Goal: Task Accomplishment & Management: Use online tool/utility

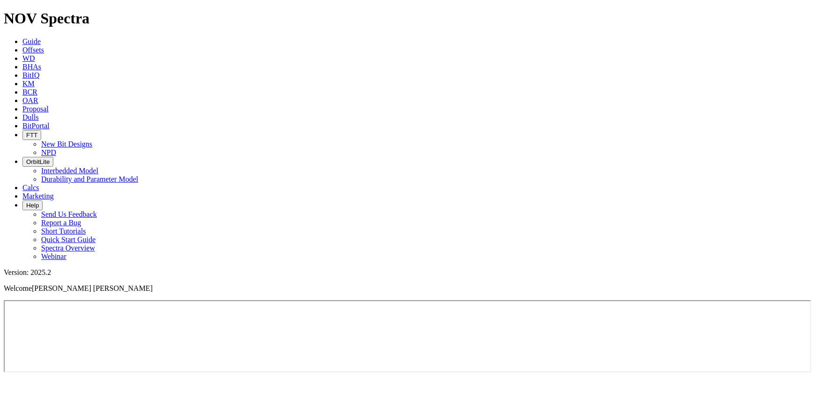
click at [44, 46] on link "Offsets" at bounding box center [33, 50] width 22 height 8
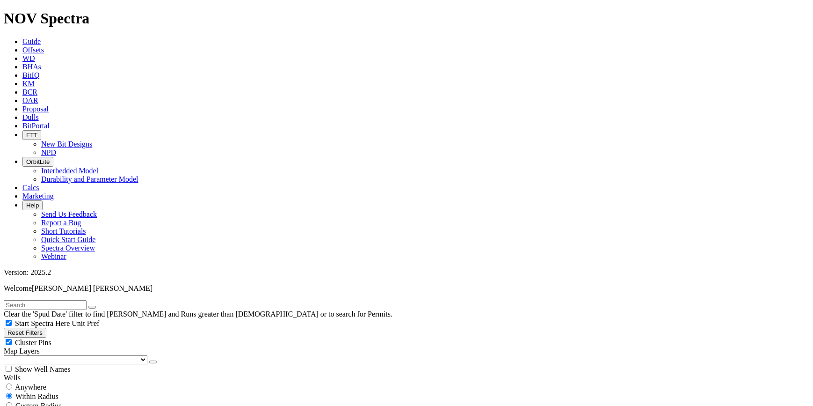
click at [38, 96] on span "OAR" at bounding box center [30, 100] width 16 height 8
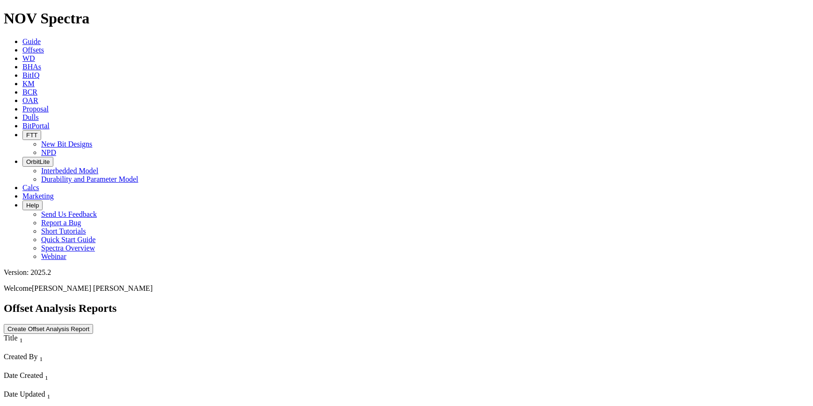
click at [73, 405] on div "Untitled Offset Analysis Report" at bounding box center [100, 412] width 193 height 8
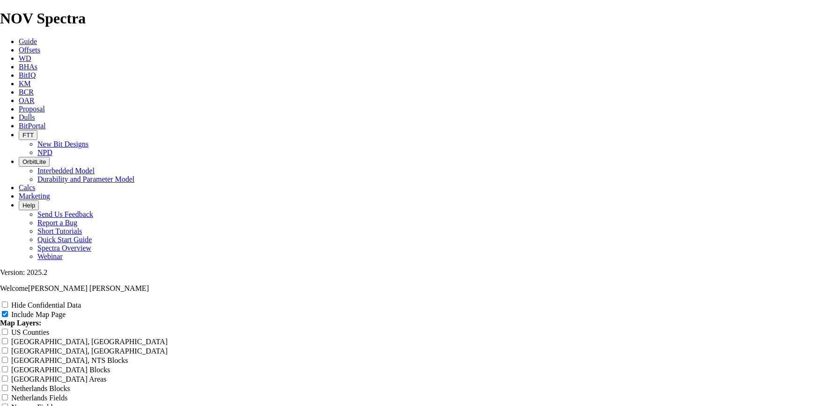
scroll to position [1134, 0]
radio input "true"
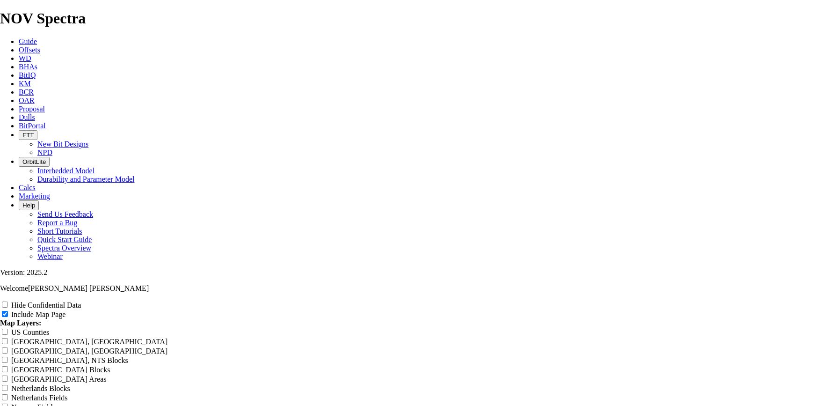
radio input "true"
click at [8, 301] on input "Hide Confidential Data" at bounding box center [5, 304] width 6 height 6
checkbox input "true"
click at [8, 311] on input "Include Map Page" at bounding box center [5, 314] width 6 height 6
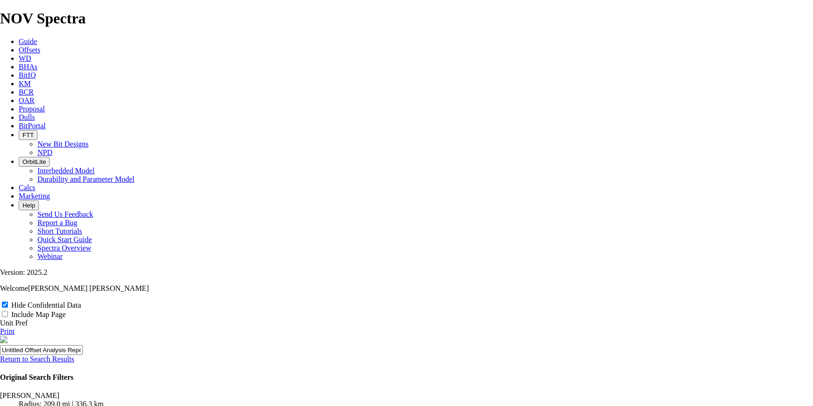
scroll to position [743, 0]
click at [8, 311] on input "Include Map Page" at bounding box center [5, 314] width 6 height 6
checkbox input "true"
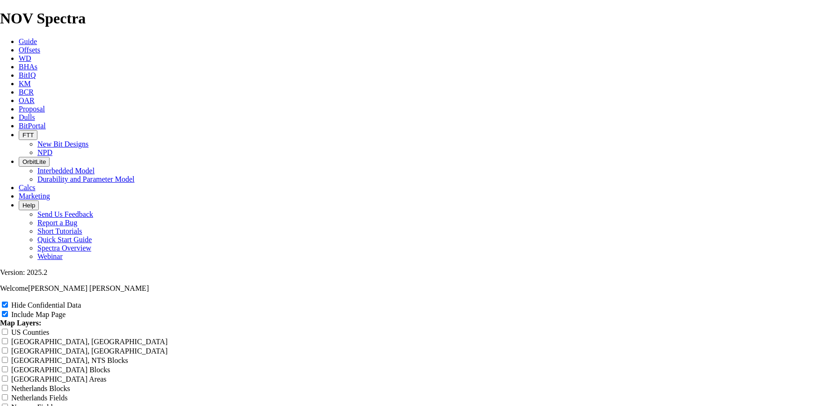
scroll to position [1134, 0]
drag, startPoint x: 489, startPoint y: 102, endPoint x: 259, endPoint y: 101, distance: 230.2
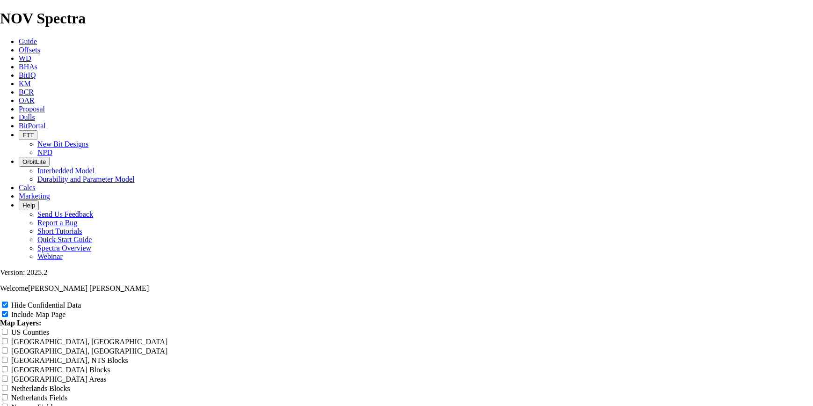
drag, startPoint x: 503, startPoint y: 154, endPoint x: 302, endPoint y: 147, distance: 201.3
type input "T"
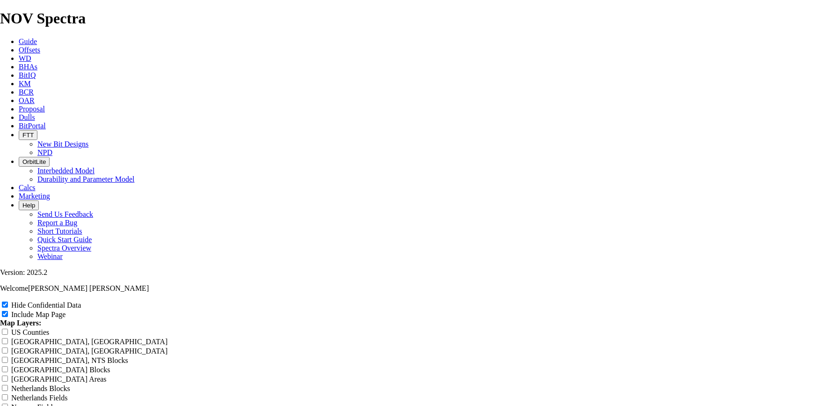
type input "T"
type input "TR"
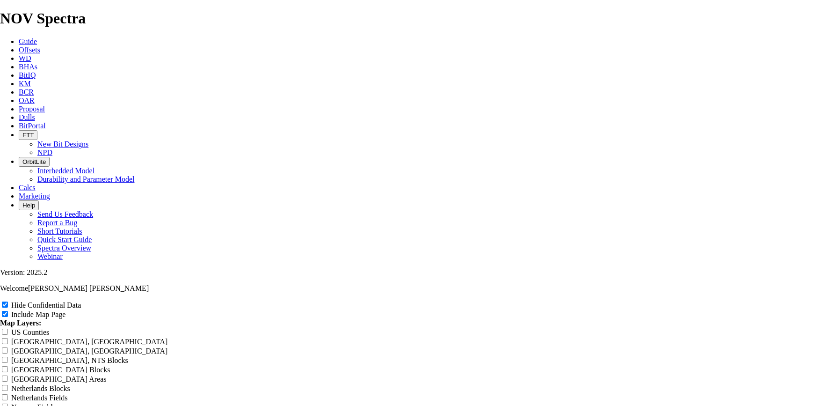
type input "TR"
type input "TRA"
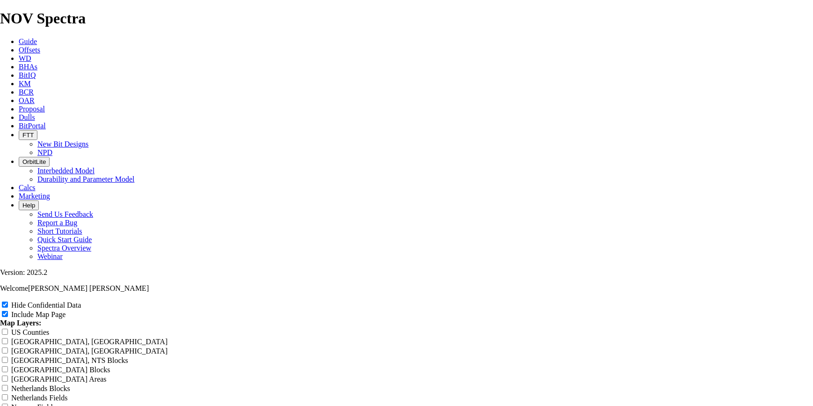
type input "TRA"
type input "TRAZ"
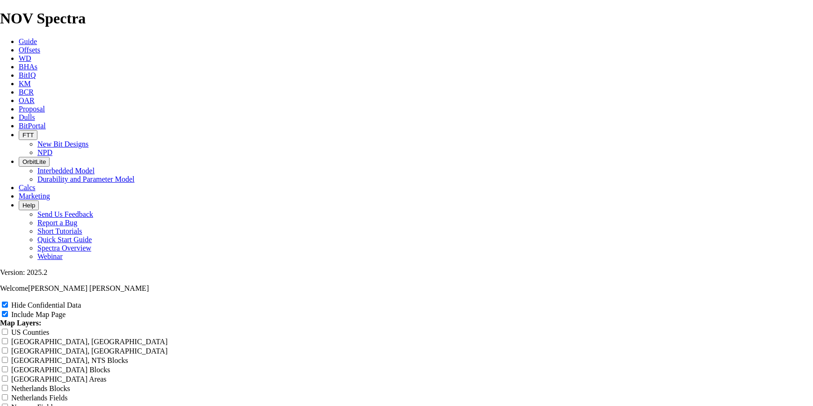
type input "TRAZ"
type input "TRAZA"
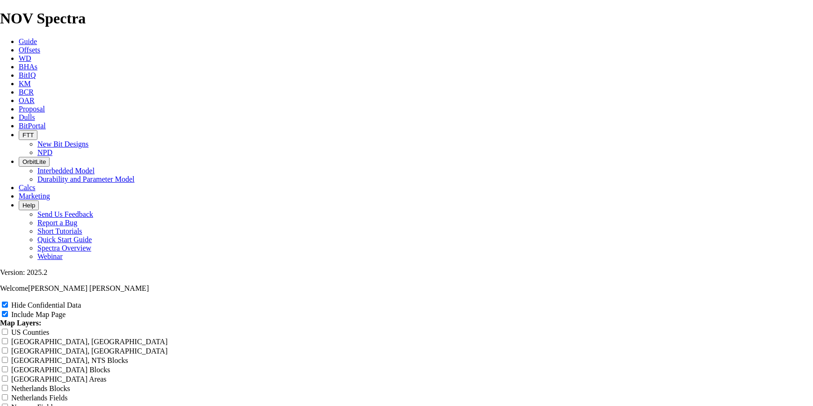
type input "TRAZA"
type input "TRAZAB"
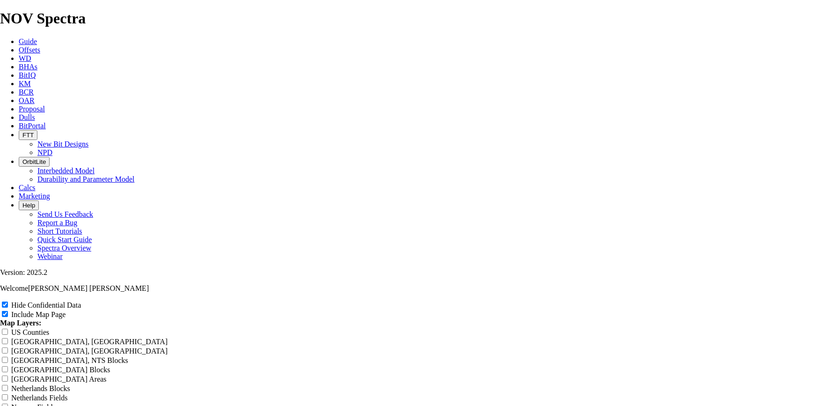
type input "TRAZAB"
type input "TRAZABI"
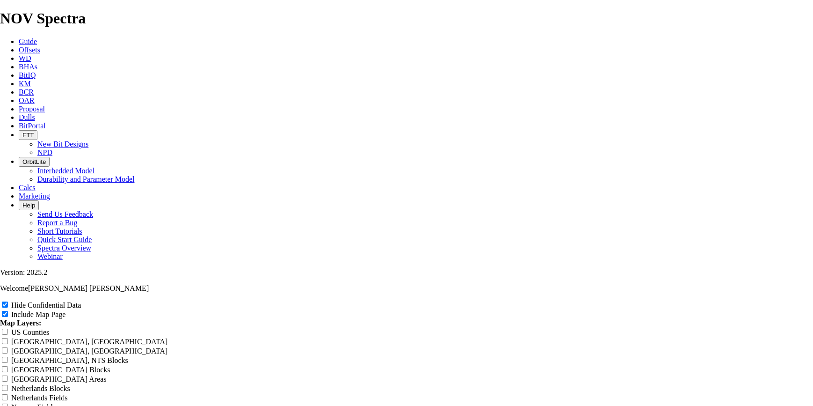
type input "TRAZABI"
type input "TRAZABIL"
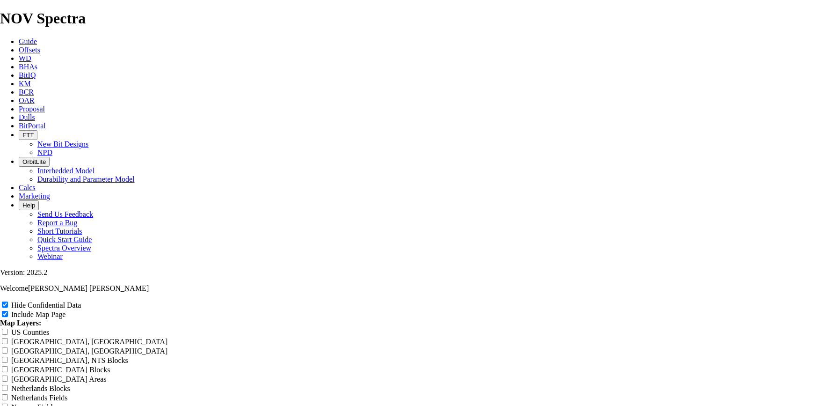
type input "TRAZABIL"
type input "TRAZABILI"
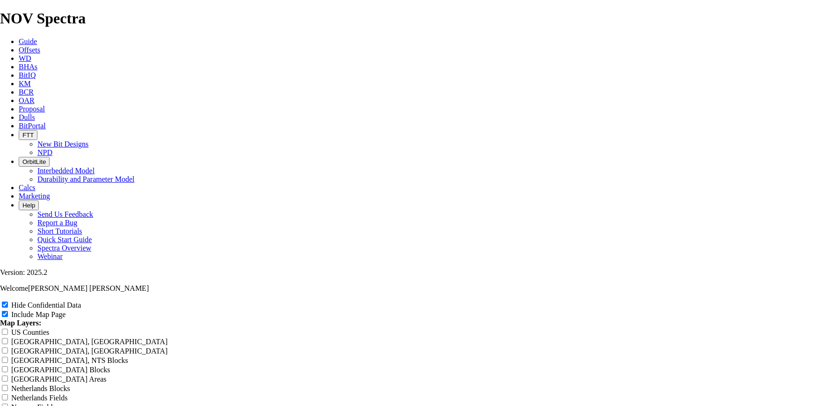
type input "TRAZABILI"
type input "TRAZABILID"
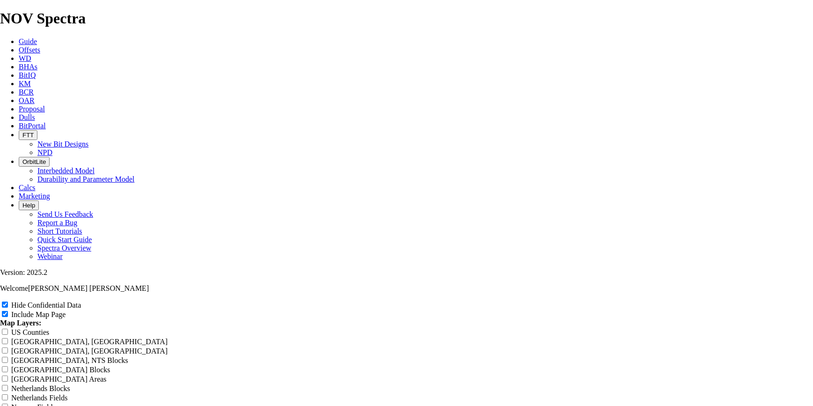
type input "TRAZABILID"
type input "TRAZABILIDA"
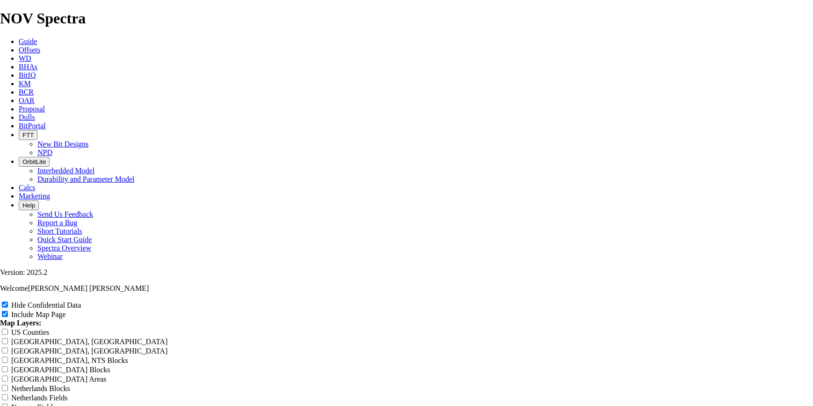
type input "TRAZABILIDA"
type input "TRAZABILIDAD"
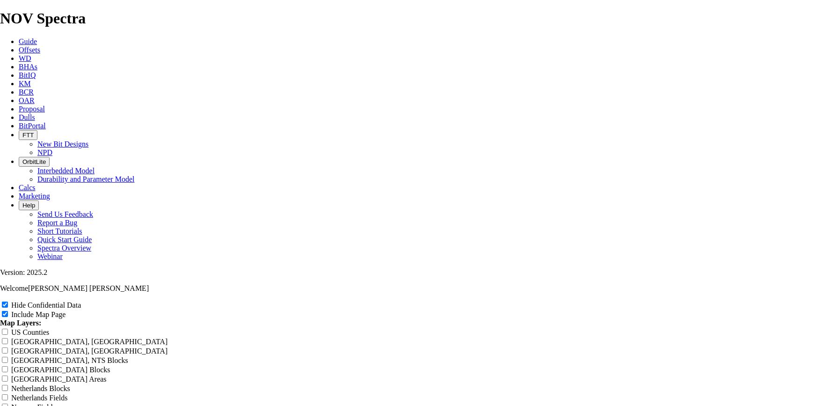
type input "TRAZABILIDAD"
type input "TRAZABILIDAD 1"
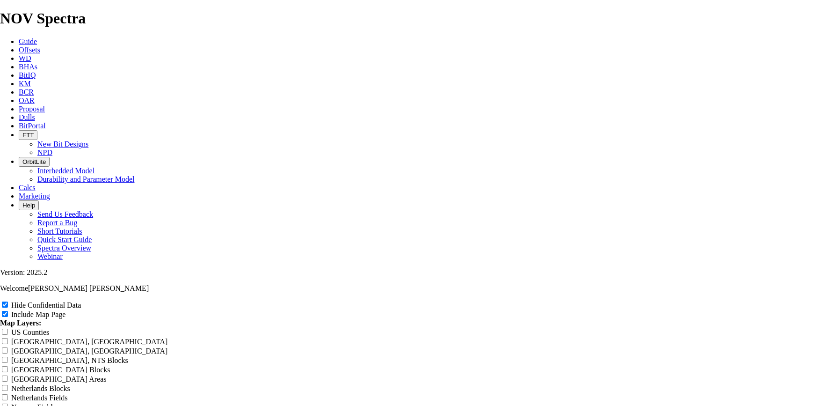
type input "TRAZABILIDAD 1"
type input "TRAZABILIDAD 12"
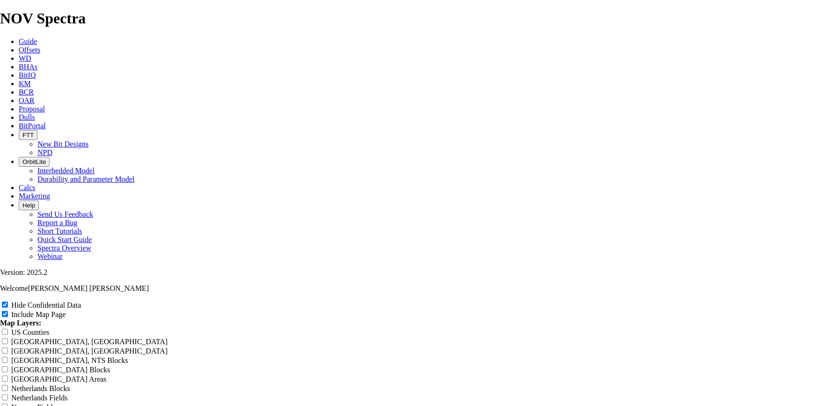
type input "TRAZABILIDAD 12"
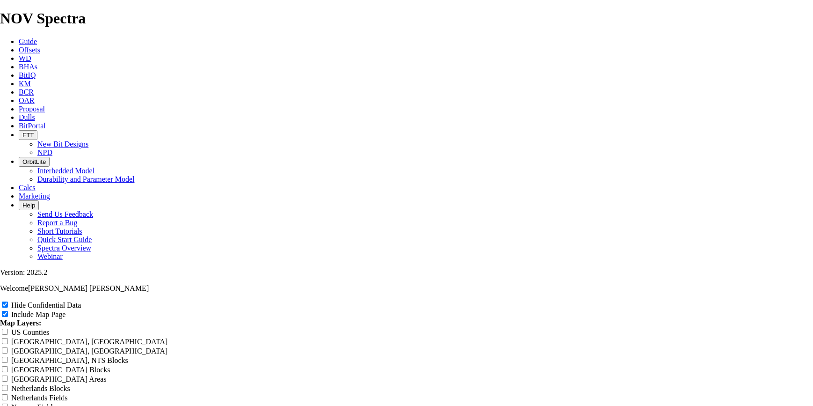
type input "TRAZABILIDAD 12 1"
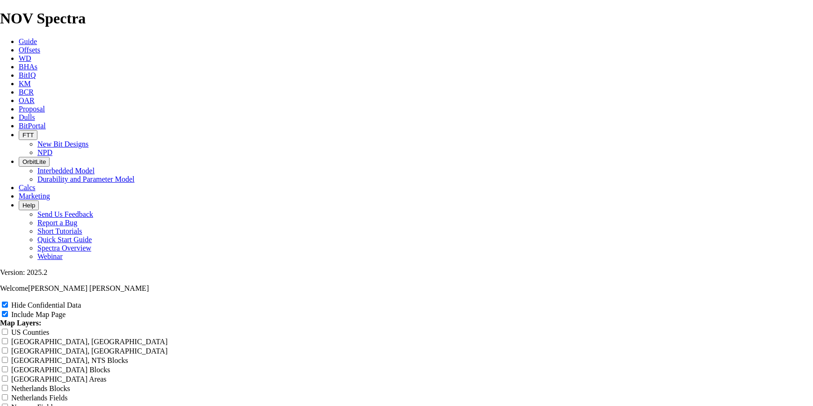
type input "TRAZABILIDAD 12 1/"
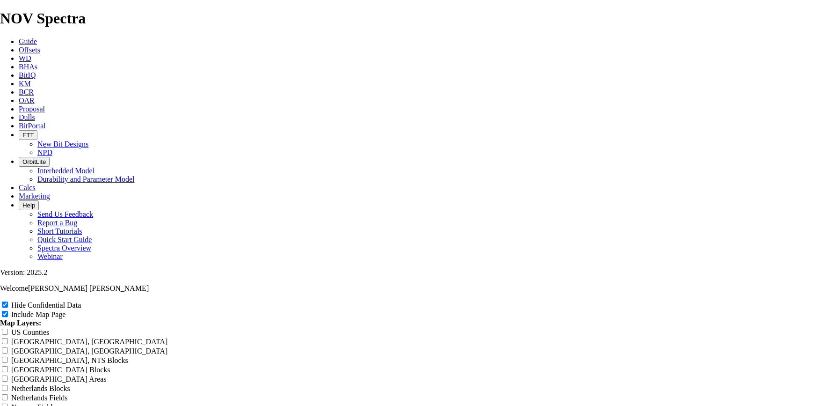
type input "TRAZABILIDAD 12 1/4"
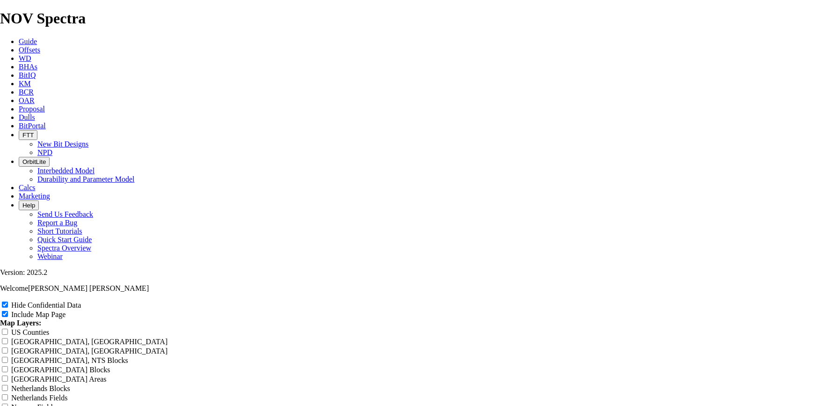
type input "TRAZABILIDAD 12 1/4""
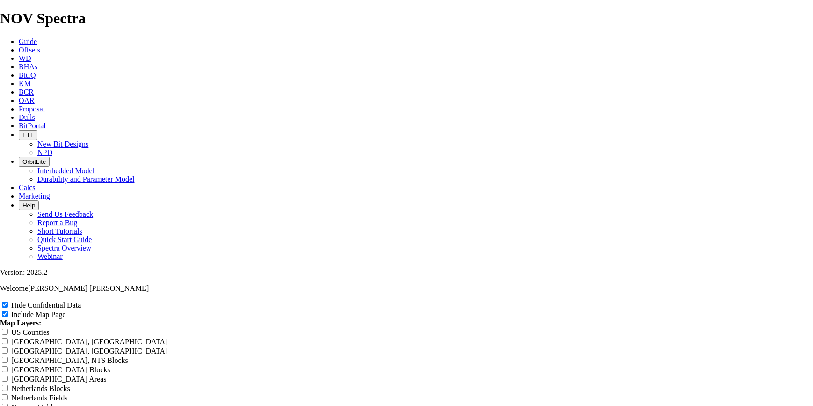
type input "TRAZABILIDAD 12 1/4""
type input "TRAZABILIDAD 12 1/4" t"
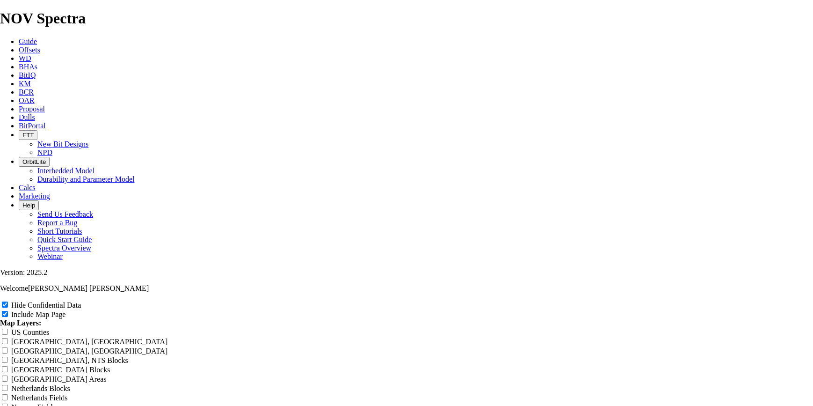
type input "TRAZABILIDAD 12 1/4" t"
type input "TRAZABILIDAD 12 1/4" tk"
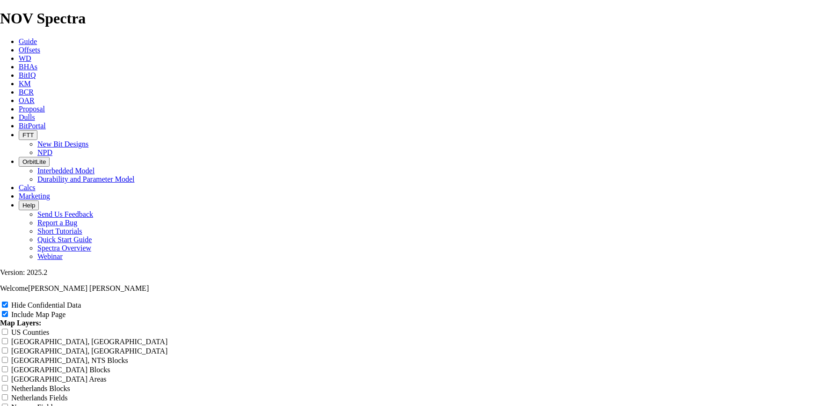
type input "TRAZABILIDAD 12 1/4" tk"
type input "TRAZABILIDAD 12 1/4" tkc"
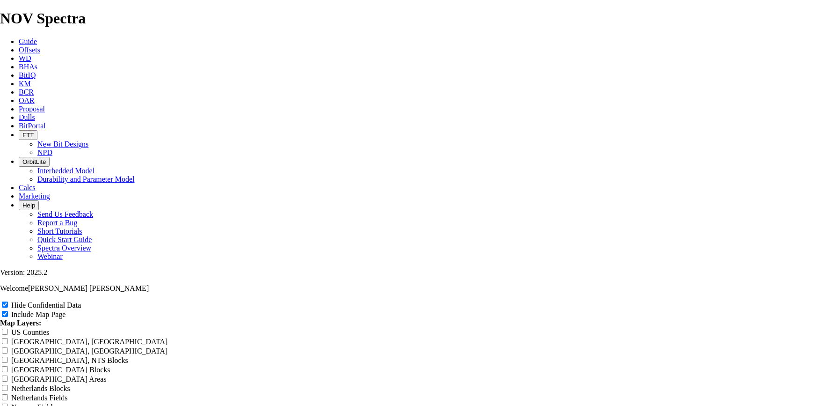
type input "TRAZABILIDAD 12 1/4" tkc"
type input "TRAZABILIDAD 12 1/4" tkc6"
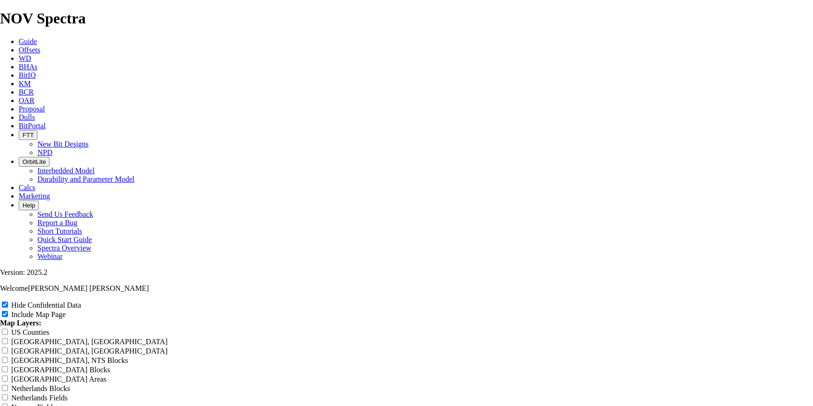
type input "TRAZABILIDAD 12 1/4" tkc6"
type input "TRAZABILIDAD 12 1/4" tkc63"
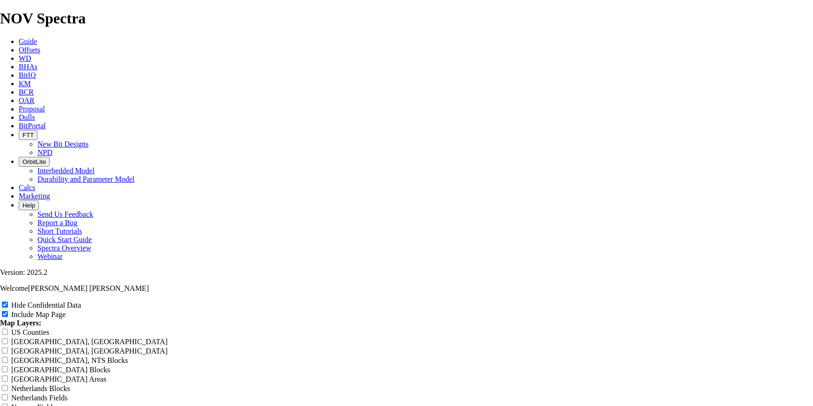
type input "TRAZABILIDAD 12 1/4" tkc63"
type input "TRAZABILIDAD 12 1/4" tkc6"
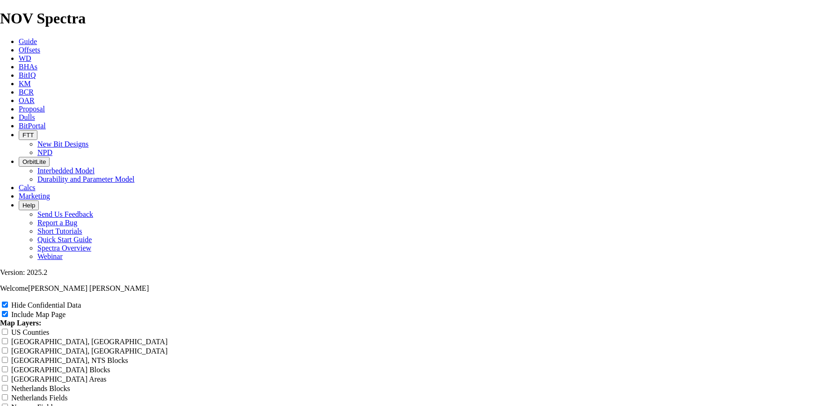
type input "TRAZABILIDAD 12 1/4" tkc6"
type input "TRAZABILIDAD 12 1/4" tkc"
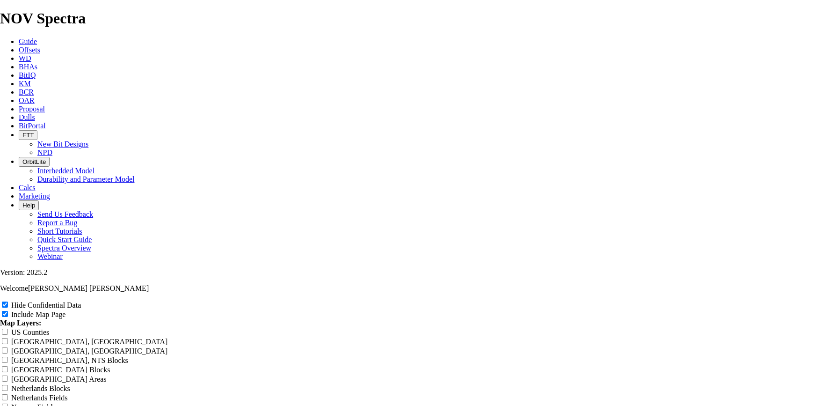
type input "TRAZABILIDAD 12 1/4" tkc"
type input "TRAZABILIDAD 12 1/4" tk"
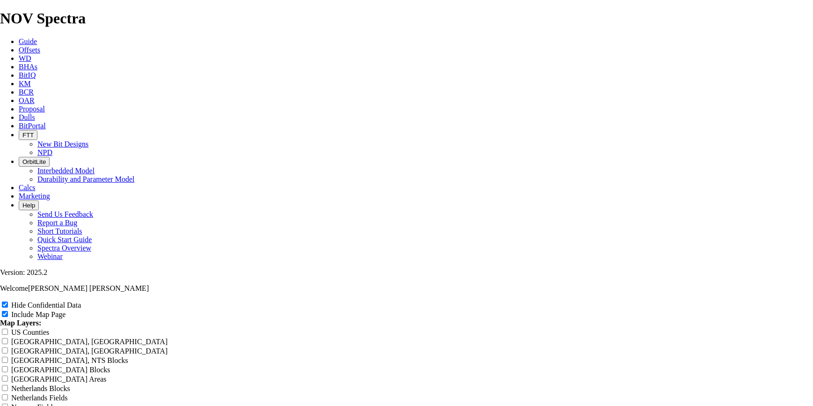
type input "TRAZABILIDAD 12 1/4" tk"
type input "TRAZABILIDAD 12 1/4" t"
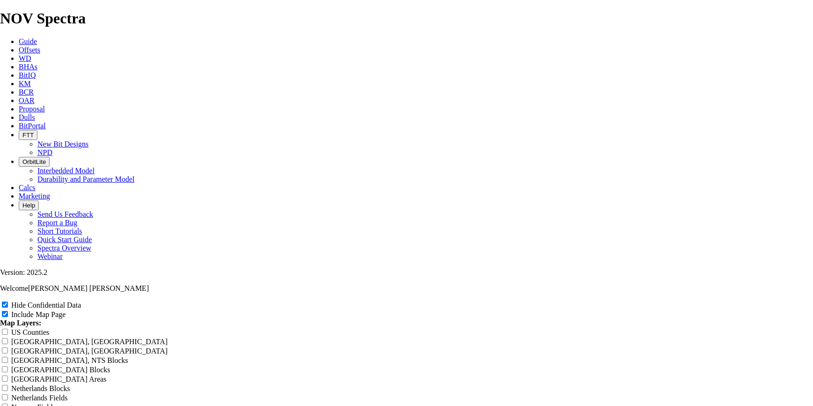
type input "TRAZABILIDAD 12 1/4" t"
type input "TRAZABILIDAD 12 1/4""
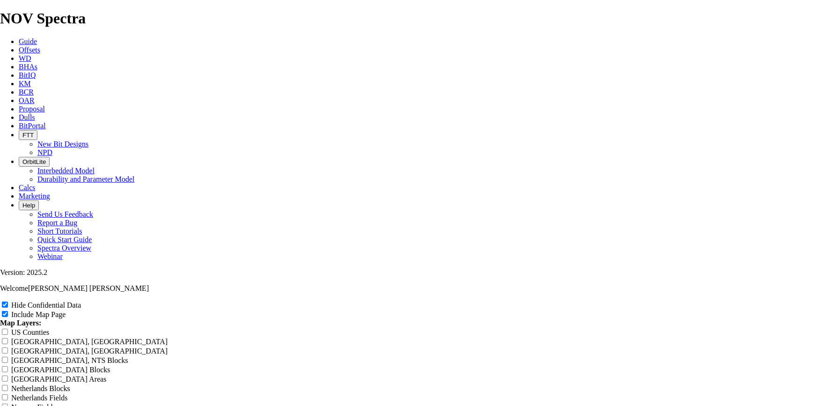
type input "TRAZABILIDAD 12 1/4""
type input "TRAZABILIDAD 12 1/4" t"
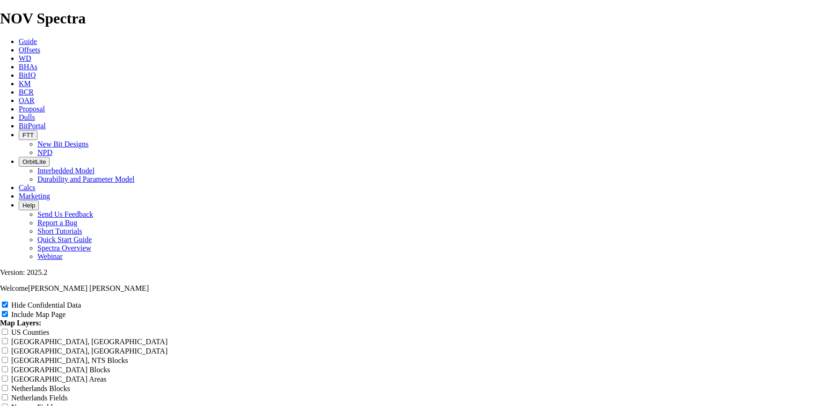
type input "TRAZABILIDAD 12 1/4" t"
type input "TRAZABILIDAD 12 1/4" tk"
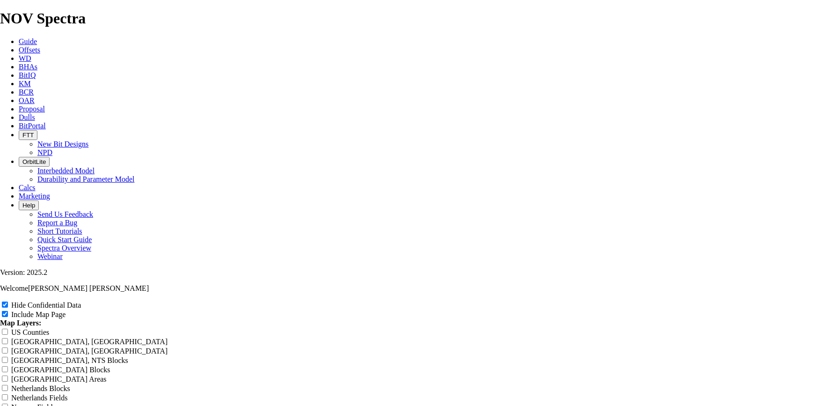
type input "TRAZABILIDAD 12 1/4" tk"
type input "TRAZABILIDAD 12 1/4" tkc"
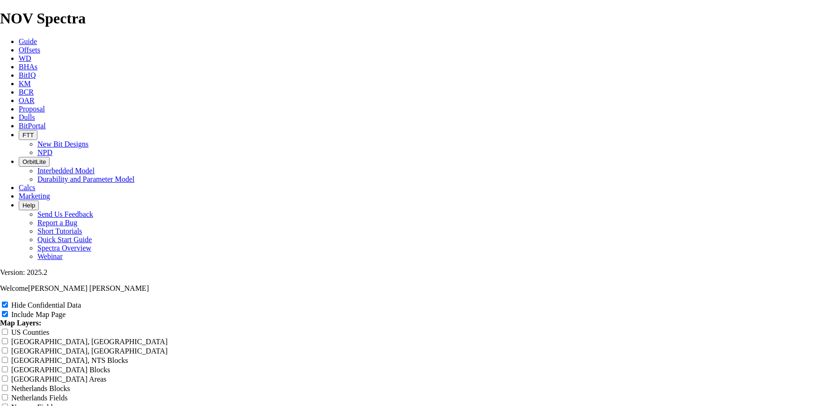
type input "TRAZABILIDAD 12 1/4" tkc"
type input "TRAZABILIDAD 12 1/4" tkc6"
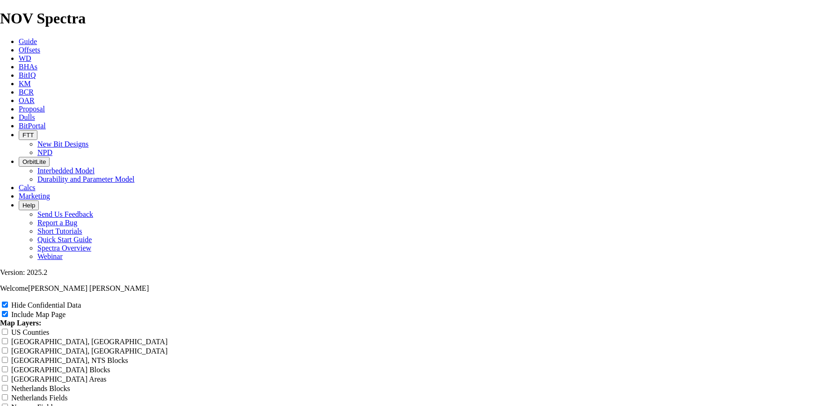
type input "TRAZABILIDAD 12 1/4" tkc6"
type input "TRAZABILIDAD 12 1/4" tkc63"
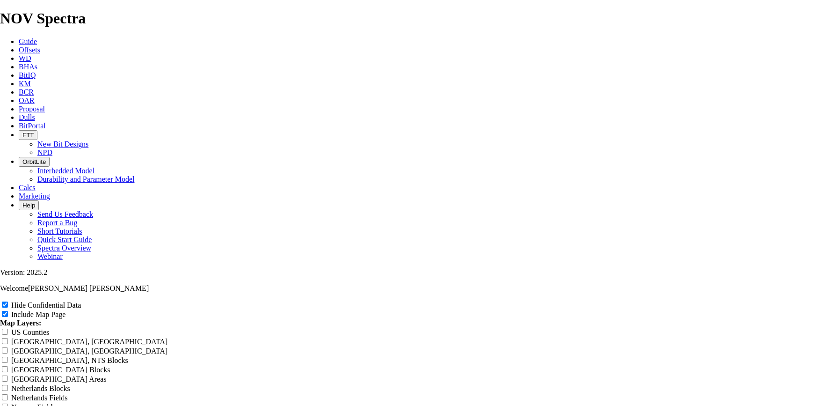
type input "TRAZABILIDAD 12 1/4" tkc63"
type input "TRAZABILIDAD 12 1/4" tkc63 s"
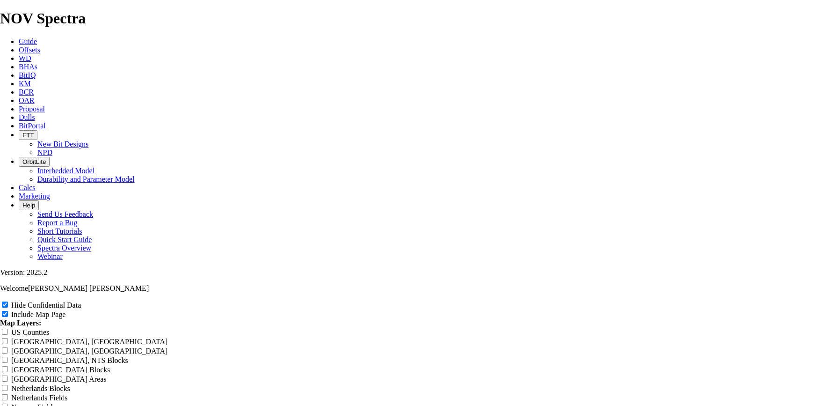
type input "TRAZABILIDAD 12 1/4" tkc63 s"
type input "TRAZABILIDAD 12 1/4" tkc63 sn"
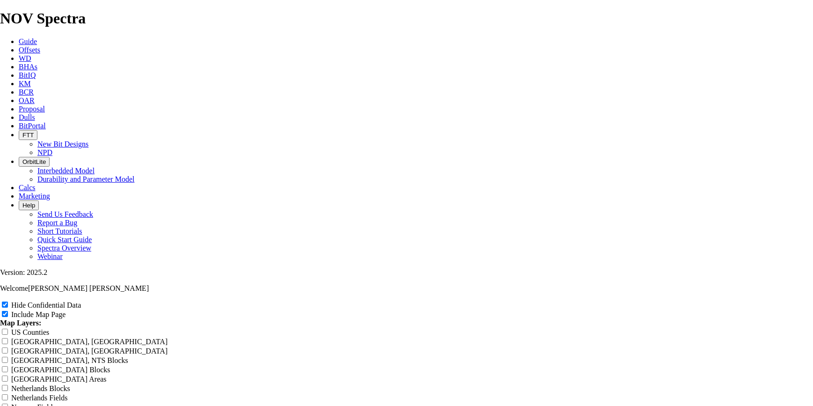
type input "TRAZABILIDAD 12 1/4" tkc63 sn"
type input "TRAZABILIDAD 12 1/4" tkc63 sn:"
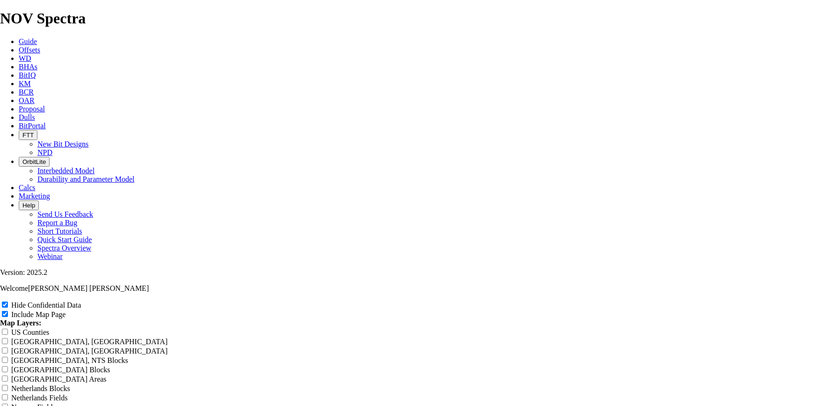
type input "TRAZABILIDAD 12 1/4" tkc63 sn:"
type input "TRAZABILIDAD 12 1/4" tkc63 sn: a"
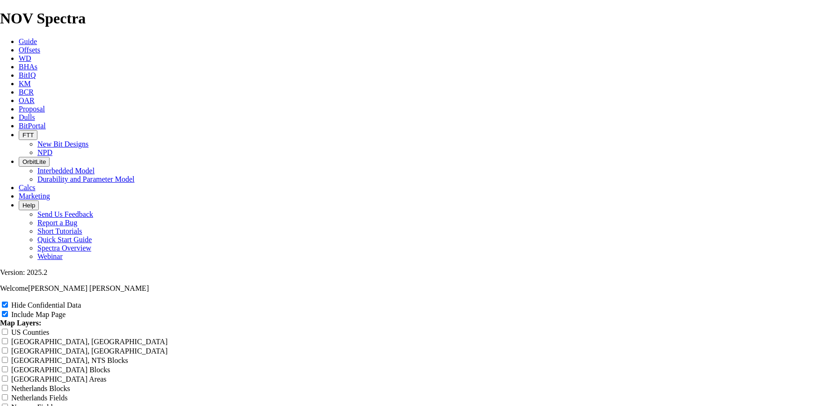
type input "TRAZABILIDAD 12 1/4" tkc63 sn: a"
type input "TRAZABILIDAD 12 1/4" tkc63 sn: a3"
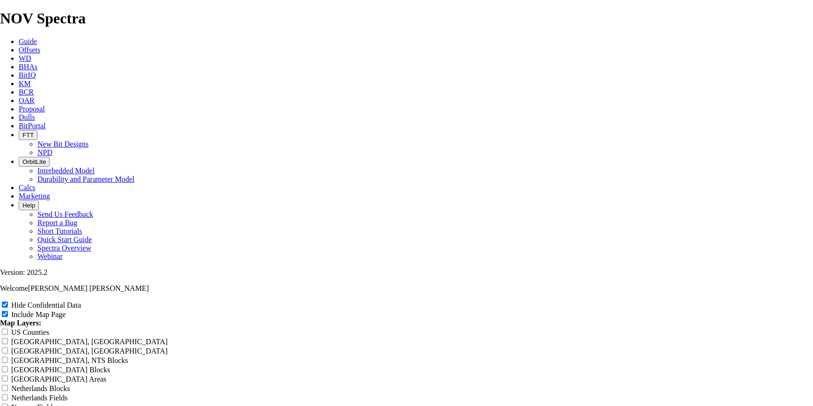
type input "TRAZABILIDAD 12 1/4" tkc63 sn: a3"
